Goal: Communication & Community: Ask a question

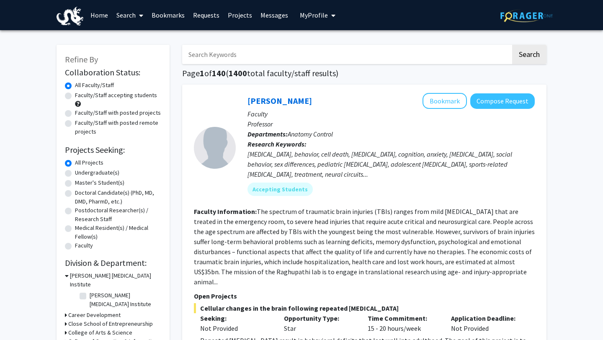
click at [232, 55] on input "Search Keywords" at bounding box center [346, 54] width 329 height 19
type input "[PERSON_NAME]"
click at [512, 45] on button "Search" at bounding box center [529, 54] width 34 height 19
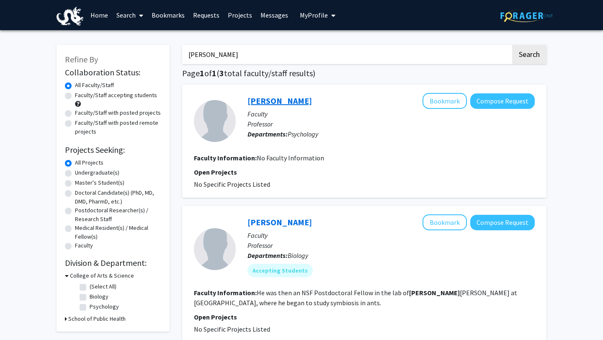
click at [276, 101] on link "[PERSON_NAME]" at bounding box center [279, 100] width 64 height 10
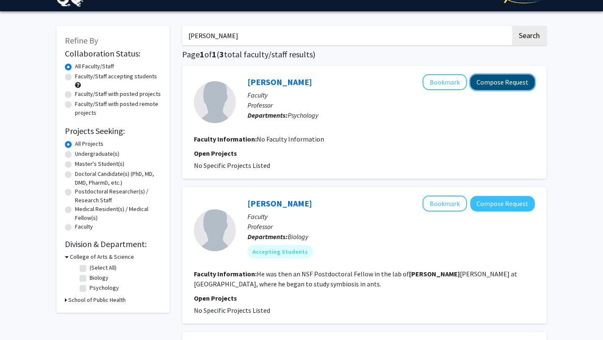
click at [503, 77] on button "Compose Request" at bounding box center [502, 82] width 64 height 15
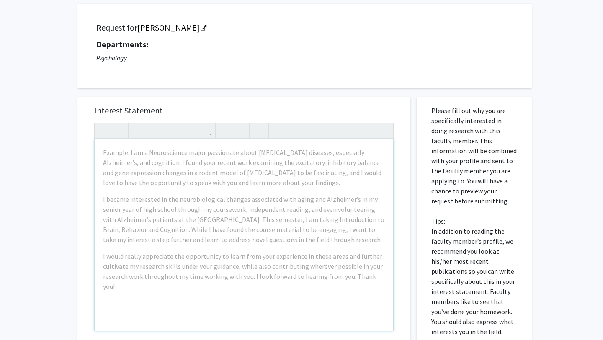
scroll to position [72, 0]
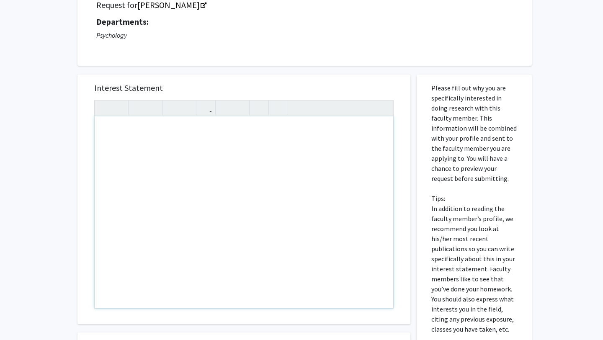
click at [211, 139] on div "Note to users with screen readers: Please press Alt+0 or Option+0 to deactivate…" at bounding box center [244, 212] width 299 height 192
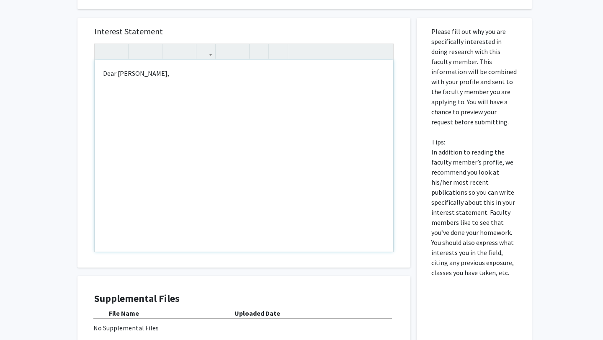
scroll to position [128, 0]
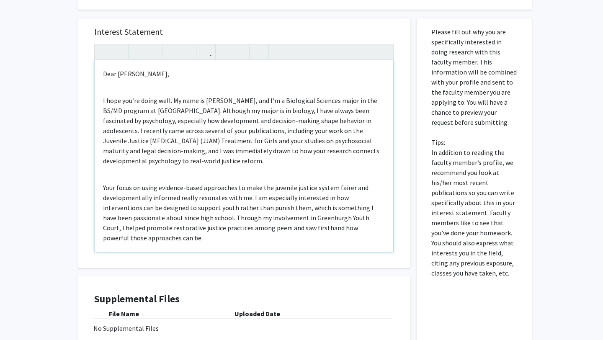
click at [157, 88] on div "Dear [PERSON_NAME], I hope you’re doing well. My name is [PERSON_NAME], and I’m…" at bounding box center [244, 156] width 299 height 192
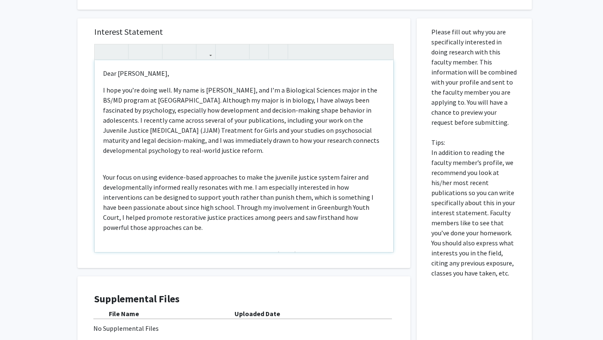
click at [169, 162] on div "Dear [PERSON_NAME], I hope you’re doing well. My name is [PERSON_NAME], and I’m…" at bounding box center [244, 156] width 299 height 192
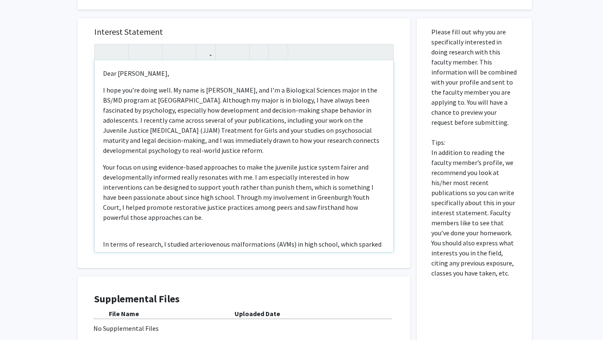
click at [142, 227] on div "Dear [PERSON_NAME], I hope you’re doing well. My name is [PERSON_NAME], and I’m…" at bounding box center [244, 156] width 299 height 192
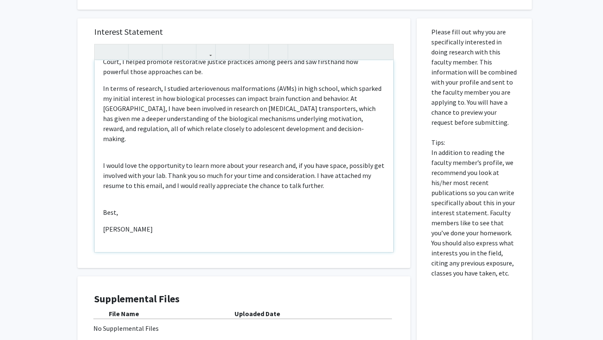
click at [115, 142] on div "Dear [PERSON_NAME], I hope you’re doing well. My name is [PERSON_NAME], and I’m…" at bounding box center [244, 156] width 299 height 192
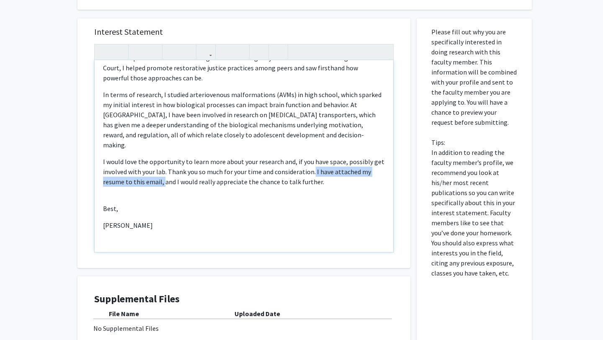
drag, startPoint x: 313, startPoint y: 162, endPoint x: 162, endPoint y: 175, distance: 151.3
click at [162, 175] on p "I would love the opportunity to learn more about your research and, if you have…" at bounding box center [244, 172] width 282 height 30
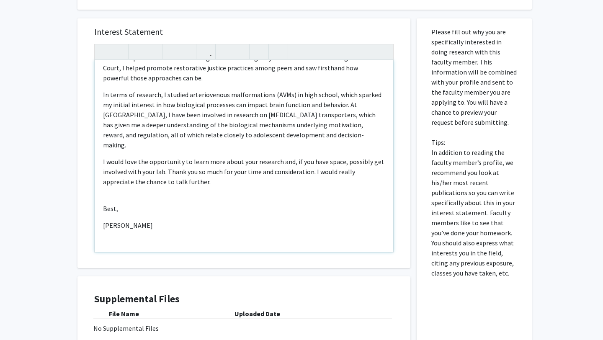
click at [198, 176] on p "I would love the opportunity to learn more about your research and, if you have…" at bounding box center [244, 172] width 282 height 30
click at [126, 185] on div "Dear [PERSON_NAME], I hope you’re doing well. My name is [PERSON_NAME], and I’m…" at bounding box center [244, 156] width 299 height 192
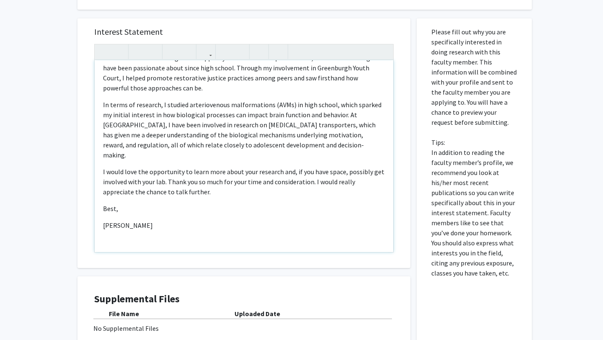
click at [113, 220] on p "[PERSON_NAME]" at bounding box center [244, 225] width 282 height 10
click at [107, 209] on div "Dear [PERSON_NAME], I hope you’re doing well. My name is [PERSON_NAME], and I’m…" at bounding box center [244, 156] width 299 height 192
click at [188, 186] on p "I would love the opportunity to learn more about your research and, if you have…" at bounding box center [244, 182] width 282 height 30
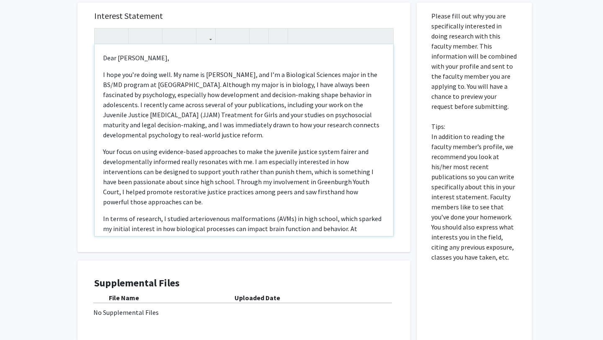
scroll to position [0, 0]
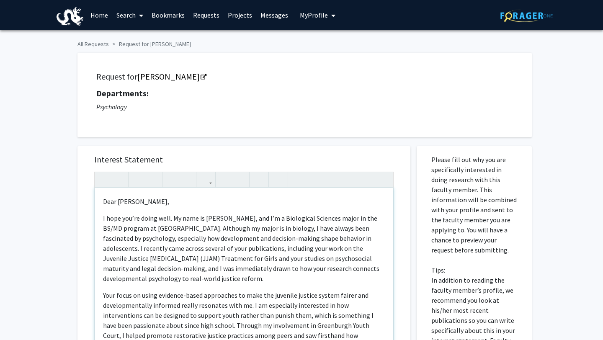
drag, startPoint x: 157, startPoint y: 125, endPoint x: 67, endPoint y: -37, distance: 185.6
click at [67, 0] on html "Skip navigation Home Search Bookmarks Requests Projects Messages My Profile [PE…" at bounding box center [301, 170] width 603 height 340
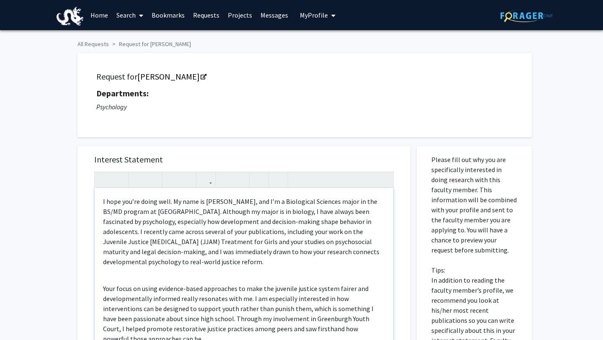
click at [131, 278] on div "I hope you’re doing well. My name is [PERSON_NAME], and I’m a Biological Scienc…" at bounding box center [244, 284] width 299 height 192
click at [97, 200] on div "I hope you’re doing well. My name is [PERSON_NAME], and I’m a Biological Scienc…" at bounding box center [244, 284] width 299 height 192
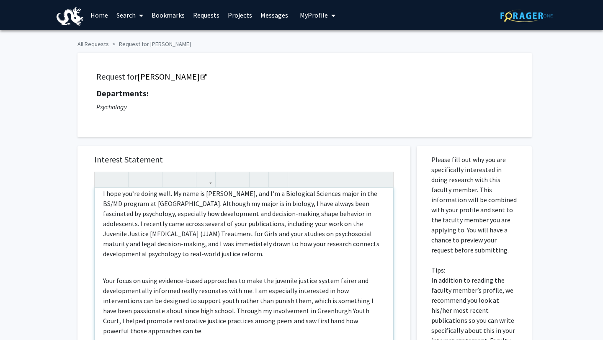
scroll to position [27, 0]
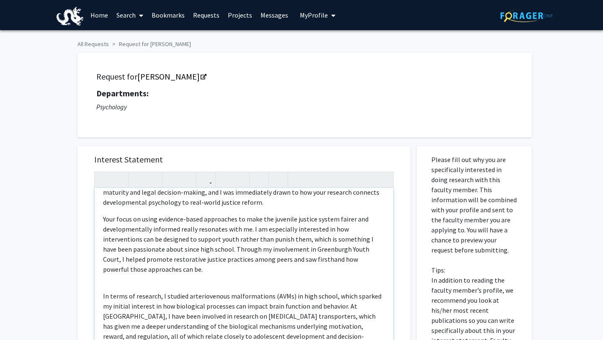
scroll to position [103, 0]
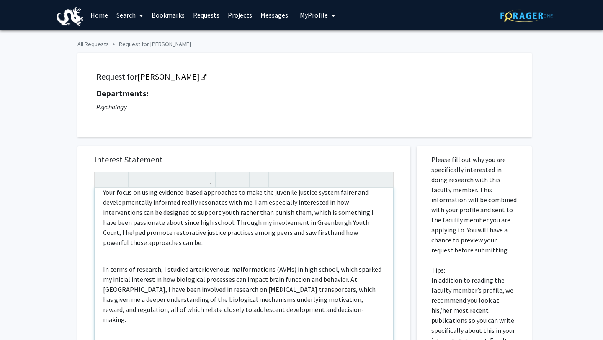
click at [116, 258] on p "I hope you’re doing well. My name is [PERSON_NAME], and I’m a Biological Scienc…" at bounding box center [244, 271] width 282 height 322
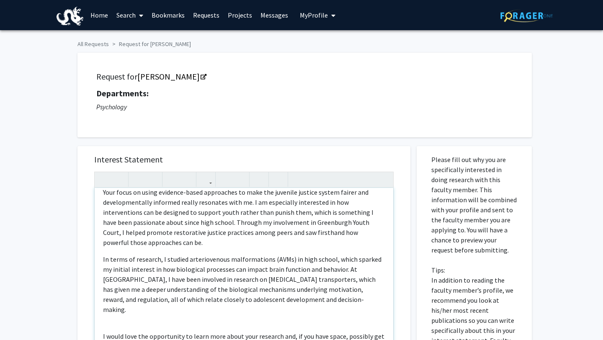
click at [124, 309] on p "I hope you’re doing well. My name is [PERSON_NAME], and I’m a Biological Scienc…" at bounding box center [244, 266] width 282 height 312
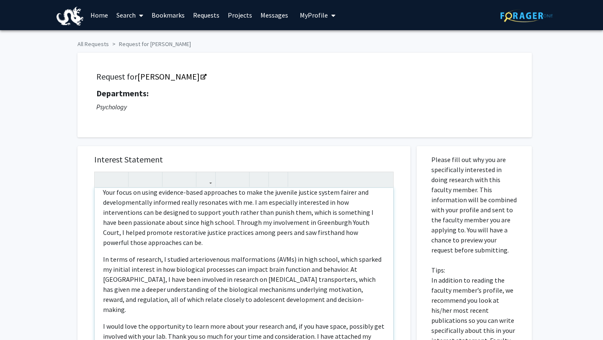
scroll to position [140, 0]
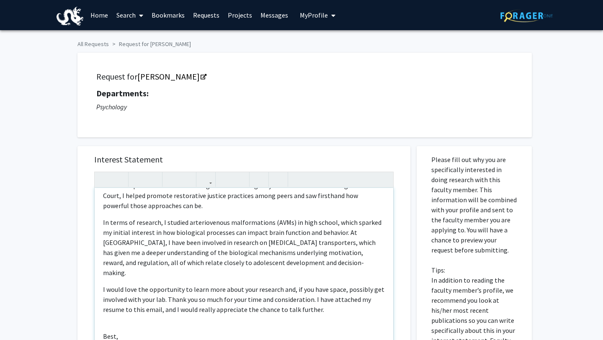
click at [110, 316] on p "I hope you’re doing well. My name is [PERSON_NAME], and I’m a Biological Scienc…" at bounding box center [244, 224] width 282 height 302
type textarea "<l>Ipsu Do. Sitametco,</a><e><s>D eius tem’in utlab etdo. Ma aliq en Adminim Ve…"
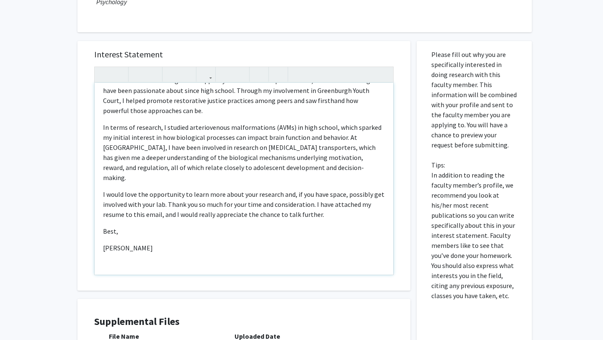
scroll to position [220, 0]
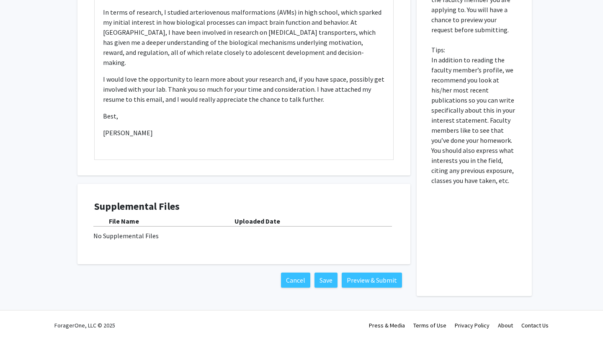
click at [133, 201] on h4 "Supplemental Files" at bounding box center [243, 207] width 299 height 12
click at [111, 237] on div "No Supplemental Files" at bounding box center [243, 236] width 301 height 10
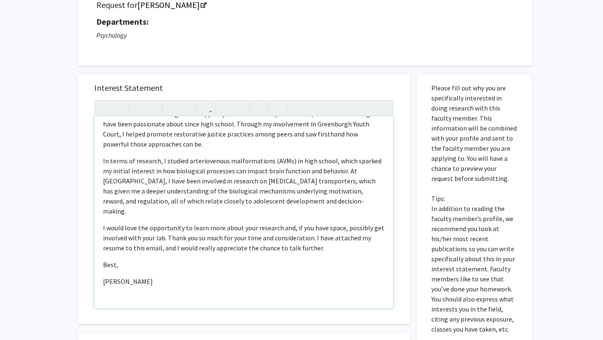
scroll to position [73, 0]
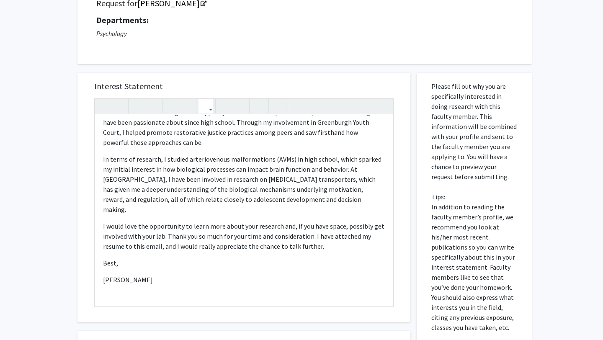
click at [207, 109] on icon "button" at bounding box center [205, 106] width 7 height 14
click at [227, 237] on p "I would love the opportunity to learn more about your research and, if you have…" at bounding box center [244, 236] width 282 height 30
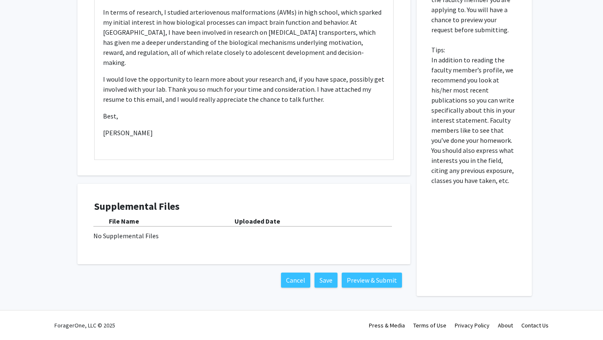
click at [94, 244] on div "Supplemental Files File Name Uploaded Date No Supplemental Files" at bounding box center [243, 224] width 299 height 47
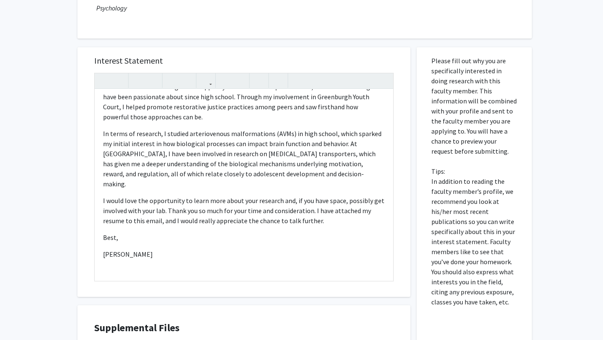
scroll to position [82, 0]
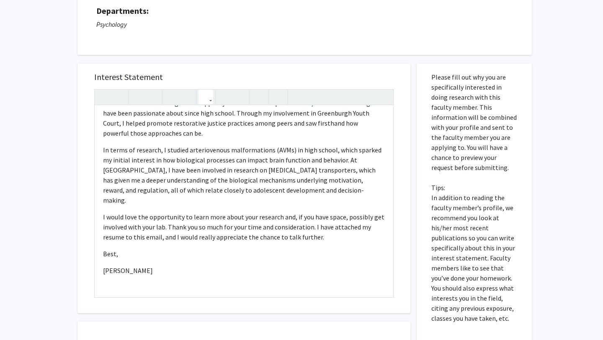
click at [213, 102] on button "button" at bounding box center [206, 97] width 15 height 15
click at [256, 73] on h5 "Interest Statement" at bounding box center [243, 77] width 299 height 10
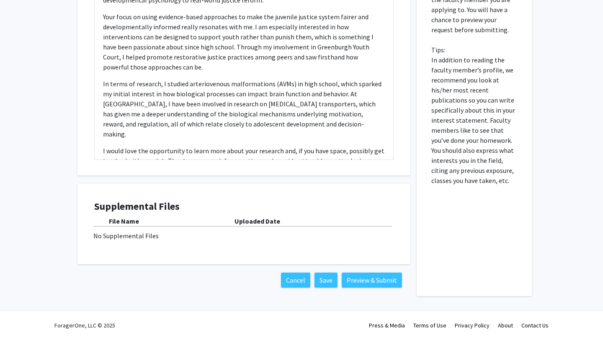
scroll to position [130, 0]
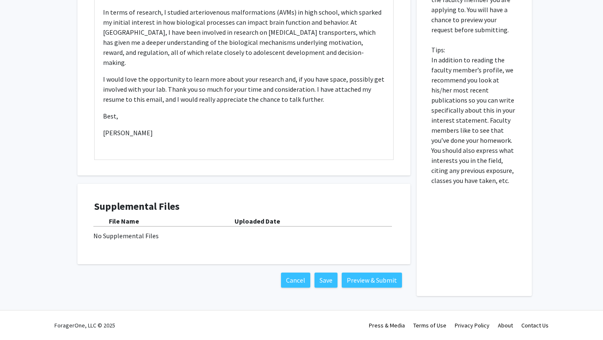
click at [142, 238] on div "No Supplemental Files" at bounding box center [243, 236] width 301 height 10
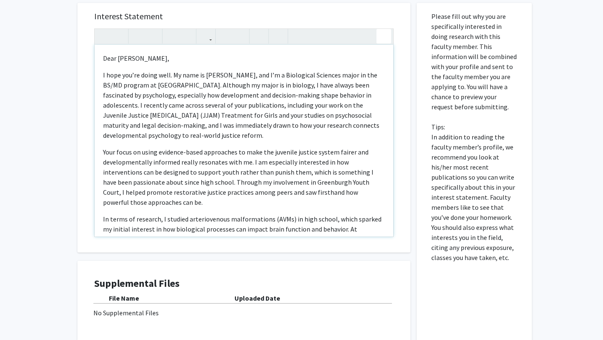
scroll to position [135, 0]
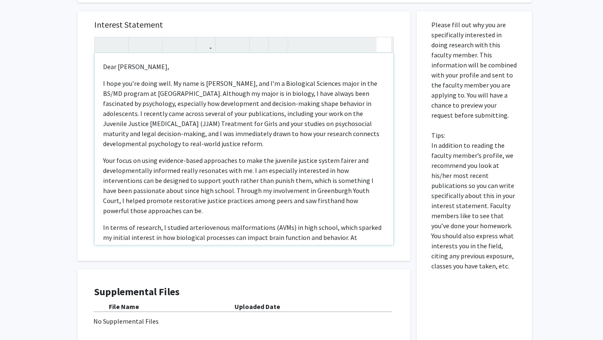
click at [377, 37] on div "Dear [PERSON_NAME], I hope you’re doing well. My name is [PERSON_NAME], and I’m…" at bounding box center [243, 141] width 299 height 209
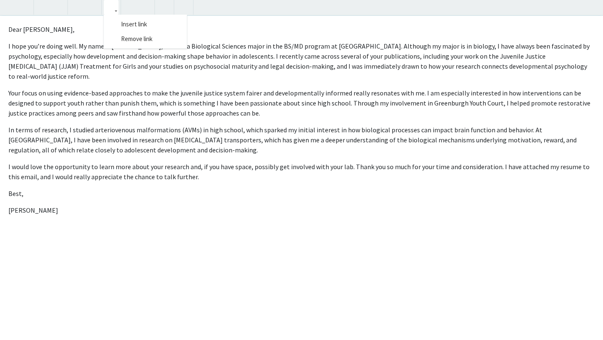
click at [117, 14] on button "button" at bounding box center [111, 7] width 15 height 15
click at [60, 12] on icon "button" at bounding box center [57, 7] width 7 height 14
click at [594, 4] on div "All Requests Request for [PERSON_NAME] Request for [PERSON_NAME] Departments: P…" at bounding box center [301, 105] width 603 height 420
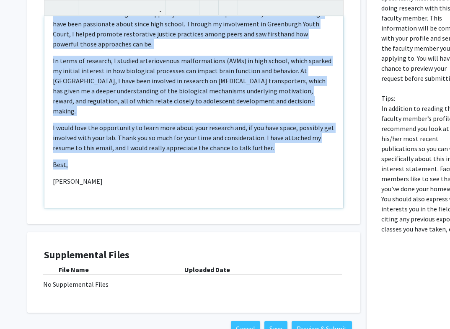
scroll to position [199, 0]
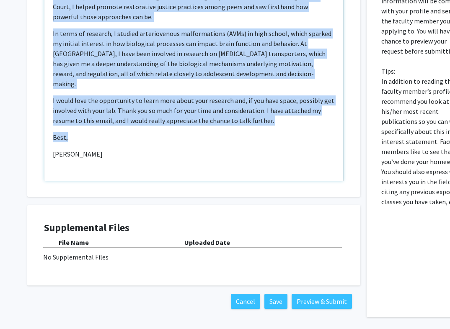
drag, startPoint x: 54, startPoint y: 201, endPoint x: 187, endPoint y: 156, distance: 140.0
click at [187, 156] on div "Dear [PERSON_NAME], I hope you’re doing well. My name is [PERSON_NAME], and I’m…" at bounding box center [193, 85] width 299 height 192
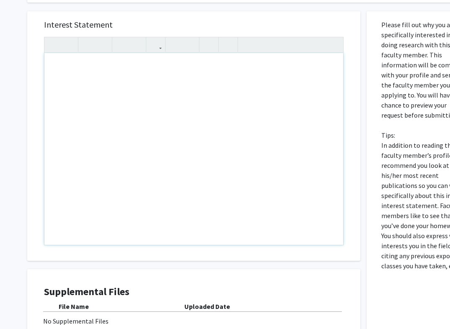
scroll to position [166, 0]
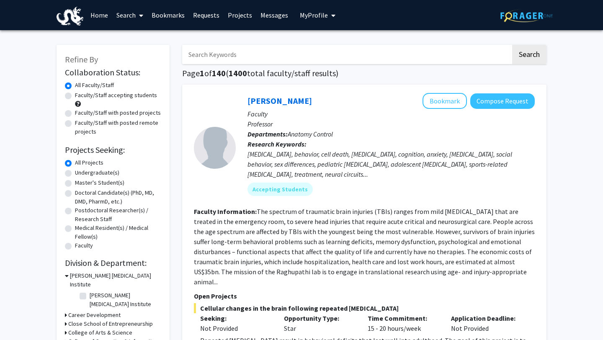
click at [315, 19] on span "My Profile" at bounding box center [314, 15] width 28 height 8
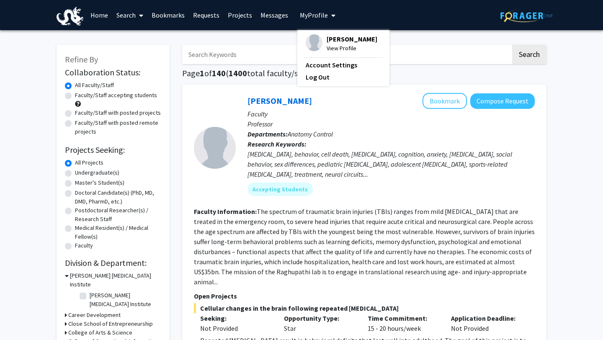
click at [327, 47] on span "View Profile" at bounding box center [352, 48] width 51 height 9
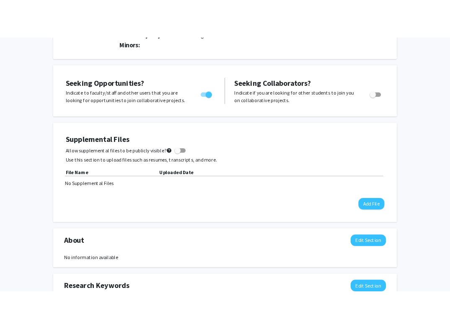
scroll to position [279, 0]
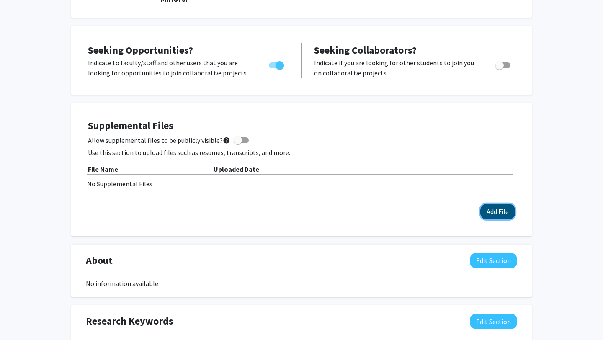
click at [504, 204] on button "Add File" at bounding box center [497, 211] width 35 height 15
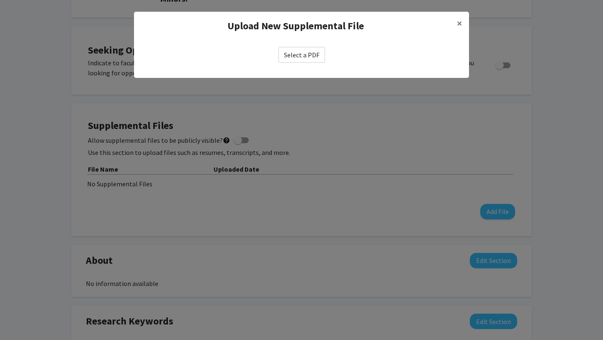
click at [305, 56] on label "Select a PDF" at bounding box center [301, 55] width 46 height 16
click at [0, 0] on input "Select a PDF" at bounding box center [0, 0] width 0 height 0
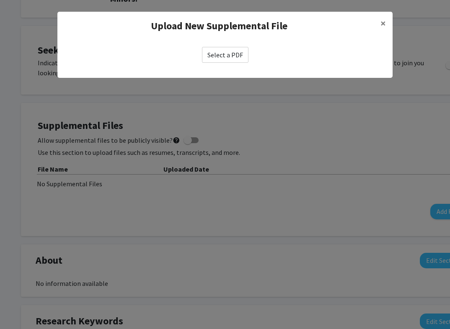
click at [234, 59] on label "Select a PDF" at bounding box center [225, 55] width 46 height 16
click at [0, 0] on input "Select a PDF" at bounding box center [0, 0] width 0 height 0
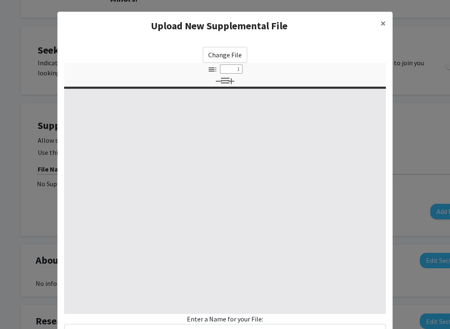
select select "custom"
type input "0"
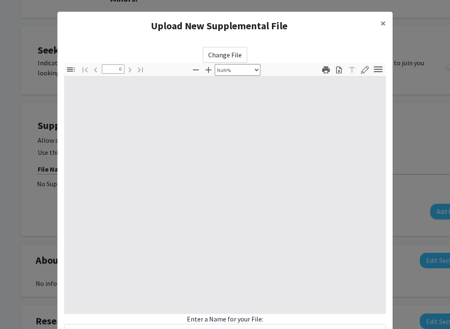
select select "auto"
type input "1"
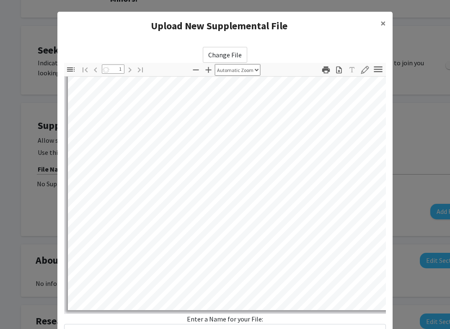
select select "auto"
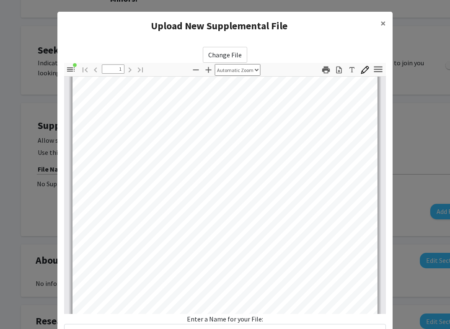
scroll to position [25, 0]
click at [223, 324] on div "Enter a Name for your File:" at bounding box center [225, 327] width 322 height 26
click at [222, 320] on div "Enter a Name for your File:" at bounding box center [225, 327] width 322 height 26
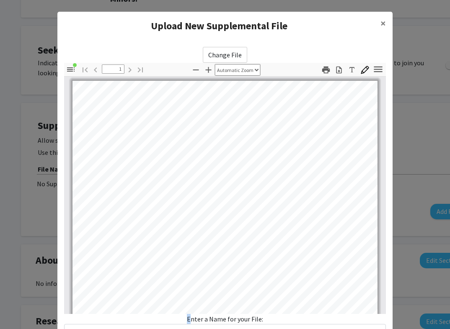
scroll to position [67, 0]
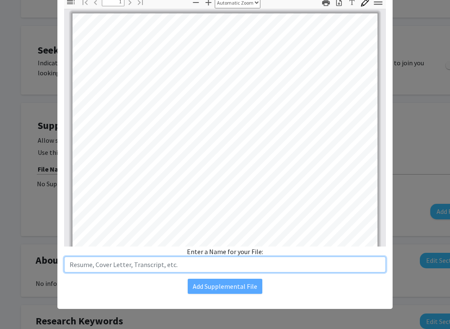
click at [189, 265] on input "text" at bounding box center [225, 265] width 322 height 16
type input "Sanjana Karthik Resume"
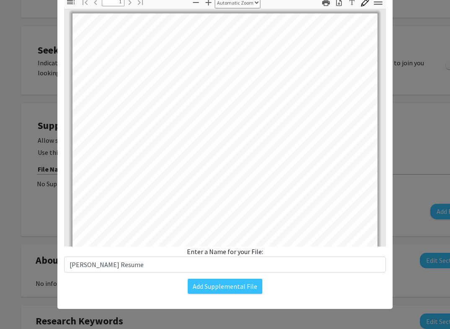
click at [230, 277] on div "Change File Thumbnails Document Outline Attachments Layers Current Outline Item…" at bounding box center [224, 137] width 335 height 328
click at [231, 282] on button "Add Supplemental File" at bounding box center [225, 286] width 75 height 15
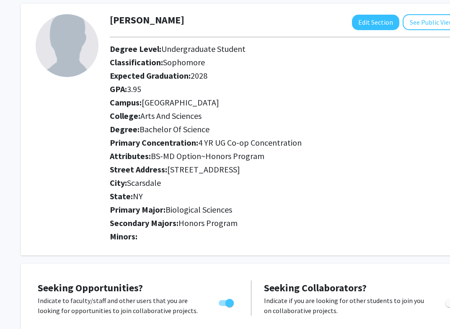
scroll to position [0, 0]
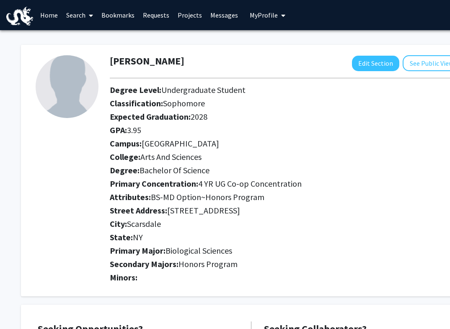
click at [161, 15] on link "Requests" at bounding box center [156, 14] width 35 height 29
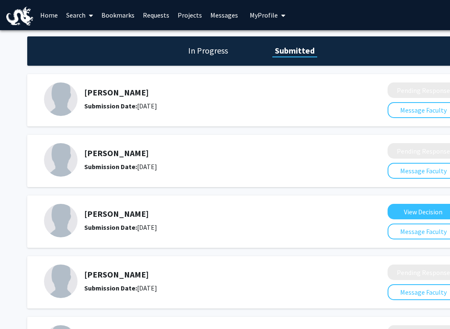
click at [40, 14] on link "Home" at bounding box center [49, 14] width 26 height 29
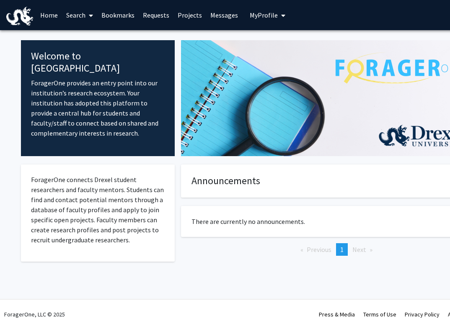
click at [72, 17] on link "Search" at bounding box center [79, 14] width 35 height 29
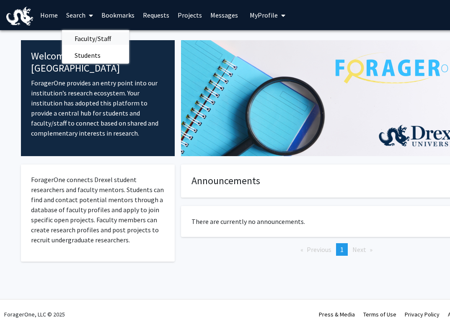
click at [82, 38] on span "Faculty/Staff" at bounding box center [93, 38] width 62 height 17
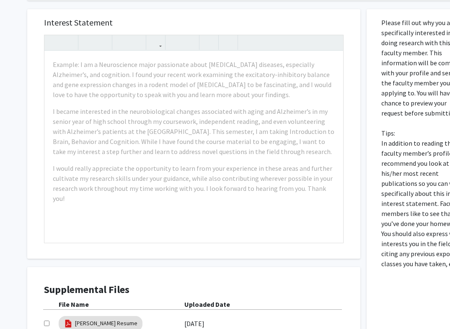
scroll to position [135, 0]
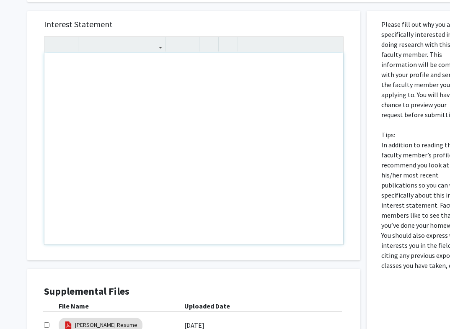
click at [121, 64] on div "Note to users with screen readers: Please press Alt+0 or Option+0 to deactivate…" at bounding box center [193, 149] width 299 height 192
paste div "Note to users with screen readers: Please press Alt+0 or Option+0 to deactivate…"
type textarea "<p>Dear Dr. Goldstein,</p><br><p>I hope you’re doing well. My name is Sanjana K…"
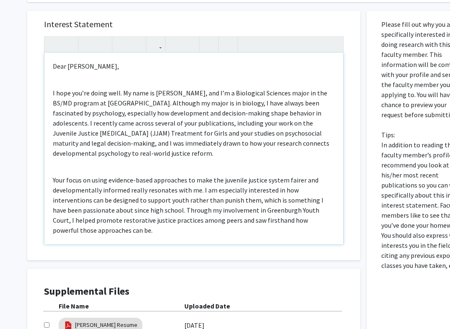
click at [105, 85] on div "Dear [PERSON_NAME], I hope you’re doing well. My name is [PERSON_NAME], and I’m…" at bounding box center [193, 149] width 299 height 192
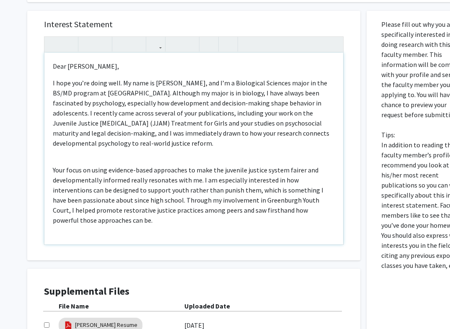
click at [87, 162] on div "Dear [PERSON_NAME], I hope you’re doing well. My name is [PERSON_NAME], and I’m…" at bounding box center [193, 149] width 299 height 192
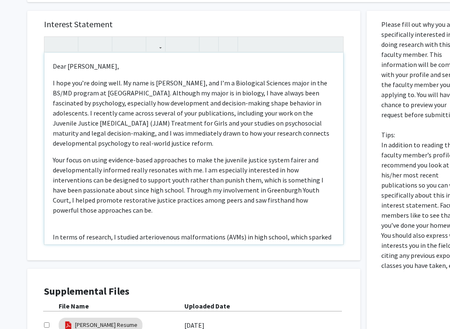
click at [67, 229] on div "Dear [PERSON_NAME], I hope you’re doing well. My name is [PERSON_NAME], and I’m…" at bounding box center [193, 149] width 299 height 192
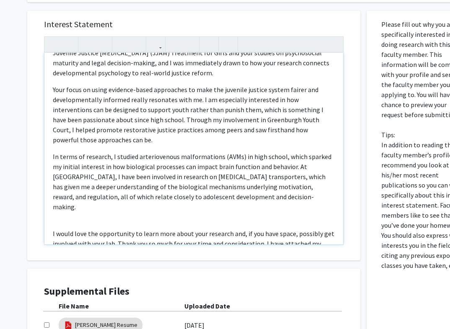
scroll to position [71, 0]
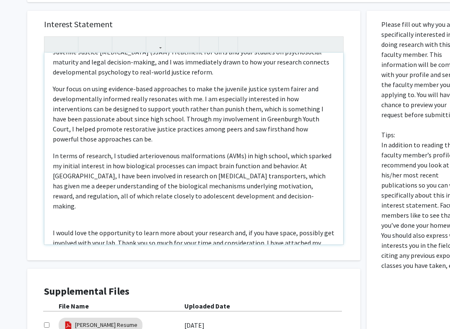
click at [52, 219] on div "Dear [PERSON_NAME], I hope you’re doing well. My name is [PERSON_NAME], and I’m…" at bounding box center [193, 149] width 299 height 192
click at [62, 202] on div "Dear [PERSON_NAME], I hope you’re doing well. My name is [PERSON_NAME], and I’m…" at bounding box center [193, 149] width 299 height 192
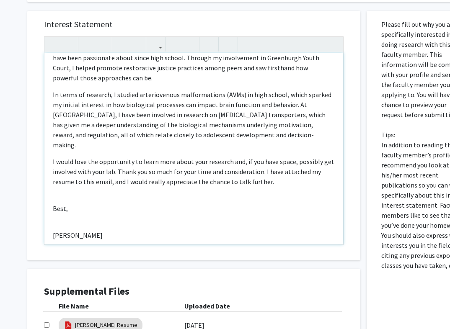
scroll to position [160, 0]
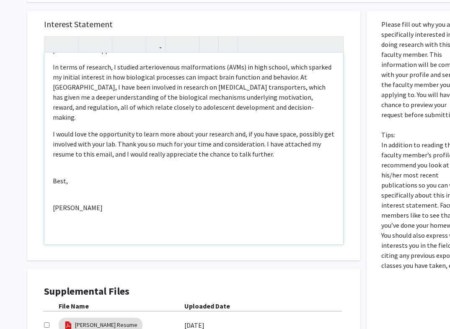
click at [50, 160] on div "Dear [PERSON_NAME], I hope you’re doing well. My name is [PERSON_NAME], and I’m…" at bounding box center [193, 149] width 299 height 192
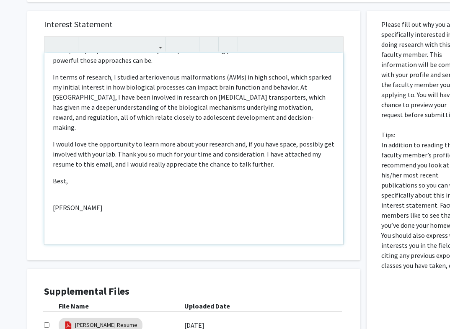
click at [55, 188] on div "Dear [PERSON_NAME], I hope you’re doing well. My name is [PERSON_NAME], and I’m…" at bounding box center [193, 149] width 299 height 192
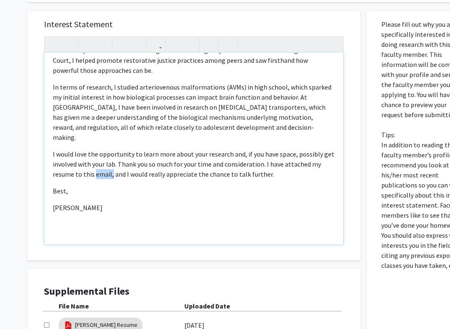
drag, startPoint x: 110, startPoint y: 165, endPoint x: 93, endPoint y: 165, distance: 16.8
click at [93, 165] on p "I would love the opportunity to learn more about your research and, if you have…" at bounding box center [194, 164] width 282 height 30
click at [234, 203] on p "[PERSON_NAME]" at bounding box center [194, 208] width 282 height 10
click at [117, 164] on p "I would love the opportunity to learn more about your research and, if you have…" at bounding box center [194, 164] width 282 height 30
type textarea "<p>Dear Dr. Goldstein,</p><p>I hope you’re doing well. My name is Sanjana Karth…"
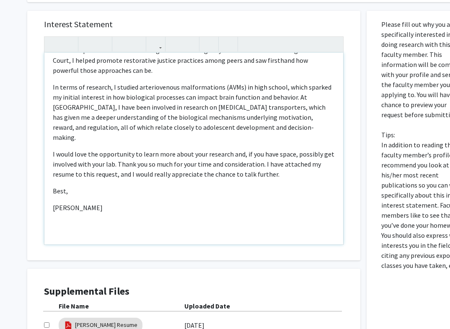
click at [197, 216] on div "Dear Dr. Goldstein, I hope you’re doing well. My name is Sanjana Karthik, and I…" at bounding box center [193, 149] width 299 height 192
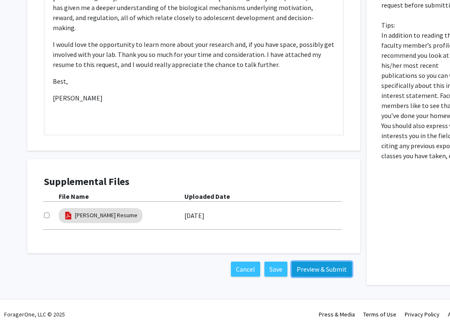
click at [318, 273] on button "Preview & Submit" at bounding box center [321, 269] width 60 height 15
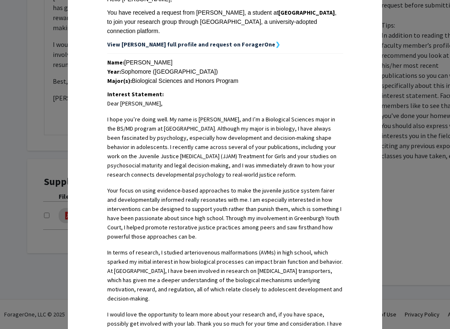
scroll to position [340, 0]
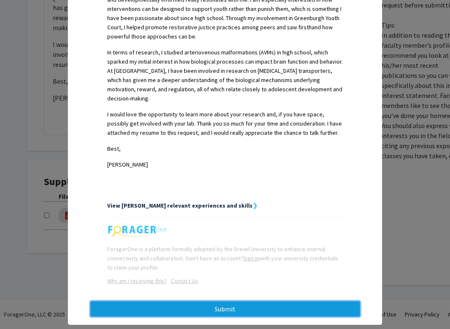
click at [263, 302] on button "Submit" at bounding box center [224, 309] width 269 height 15
